Goal: Entertainment & Leisure: Consume media (video, audio)

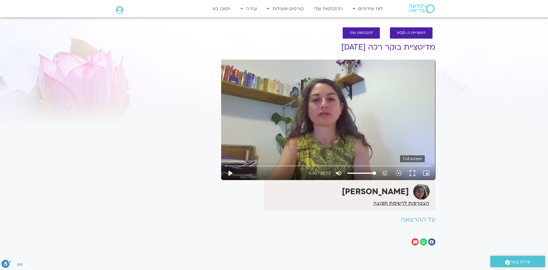
click at [411, 171] on button "fullscreen" at bounding box center [413, 173] width 14 height 14
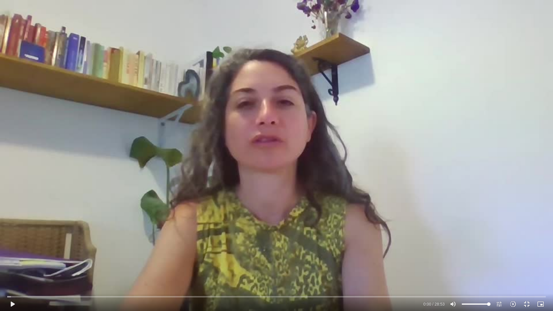
click at [401, 186] on div "Skip Ad 26:06 play_arrow 0:00 / 28:53 volume_up Mute tune Resolution Auto 480p …" at bounding box center [276, 155] width 553 height 311
type input "2.602369"
